Goal: Navigation & Orientation: Find specific page/section

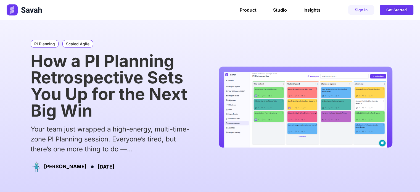
click at [13, 11] on img at bounding box center [25, 9] width 36 height 11
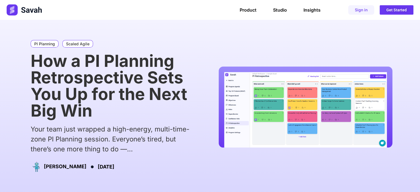
click at [18, 9] on img at bounding box center [25, 9] width 36 height 11
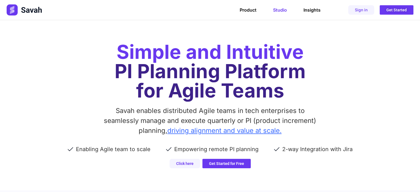
click at [283, 11] on link "Studio" at bounding box center [280, 10] width 14 height 6
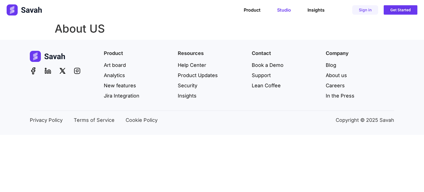
click at [280, 10] on link "Studio" at bounding box center [284, 10] width 14 height 6
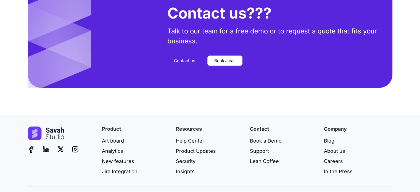
scroll to position [2055, 0]
